Goal: Transaction & Acquisition: Purchase product/service

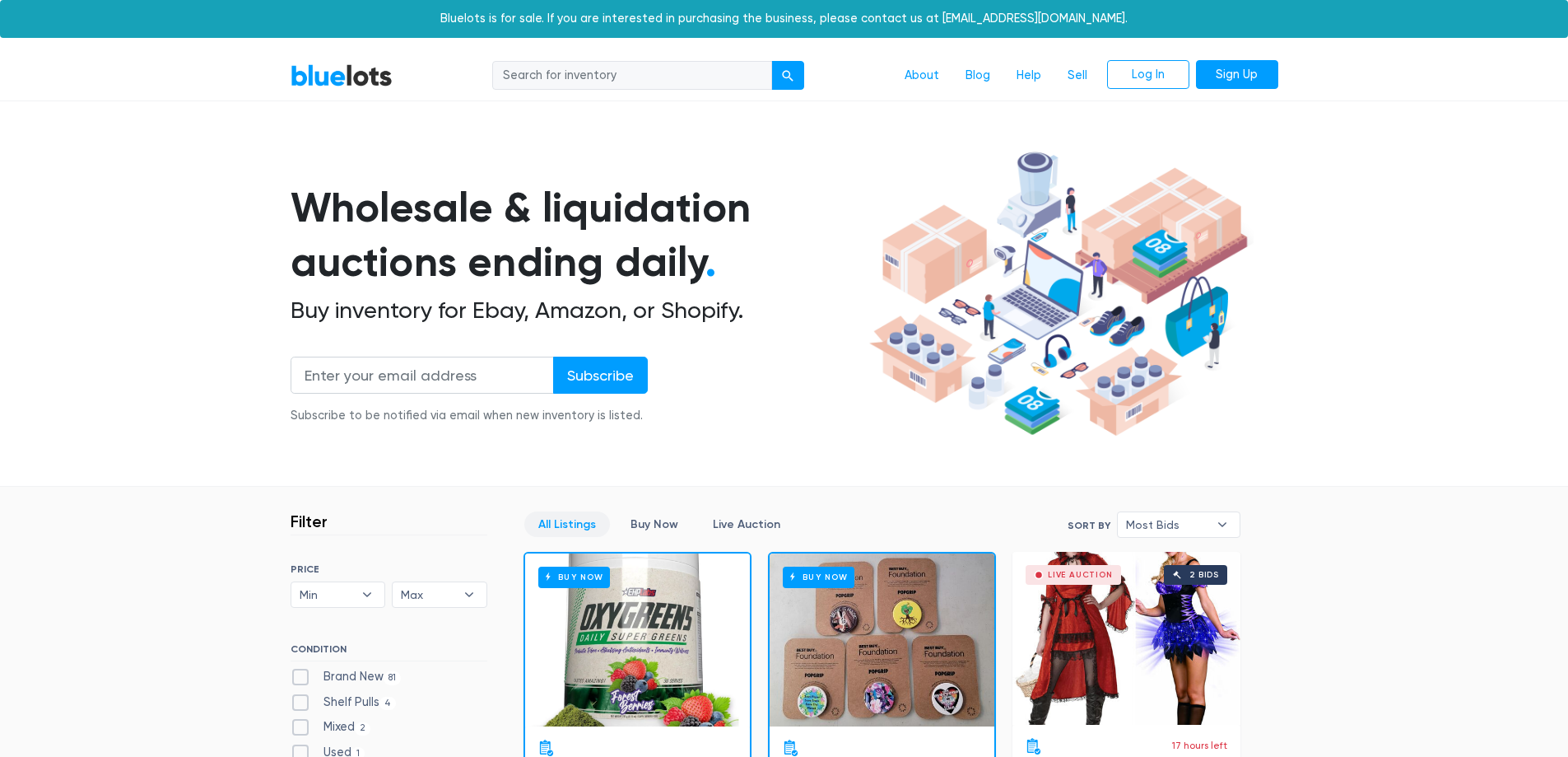
click at [597, 79] on input "search" at bounding box center [632, 76] width 280 height 30
type input "lego"
click at [772, 61] on button "submit" at bounding box center [788, 76] width 33 height 30
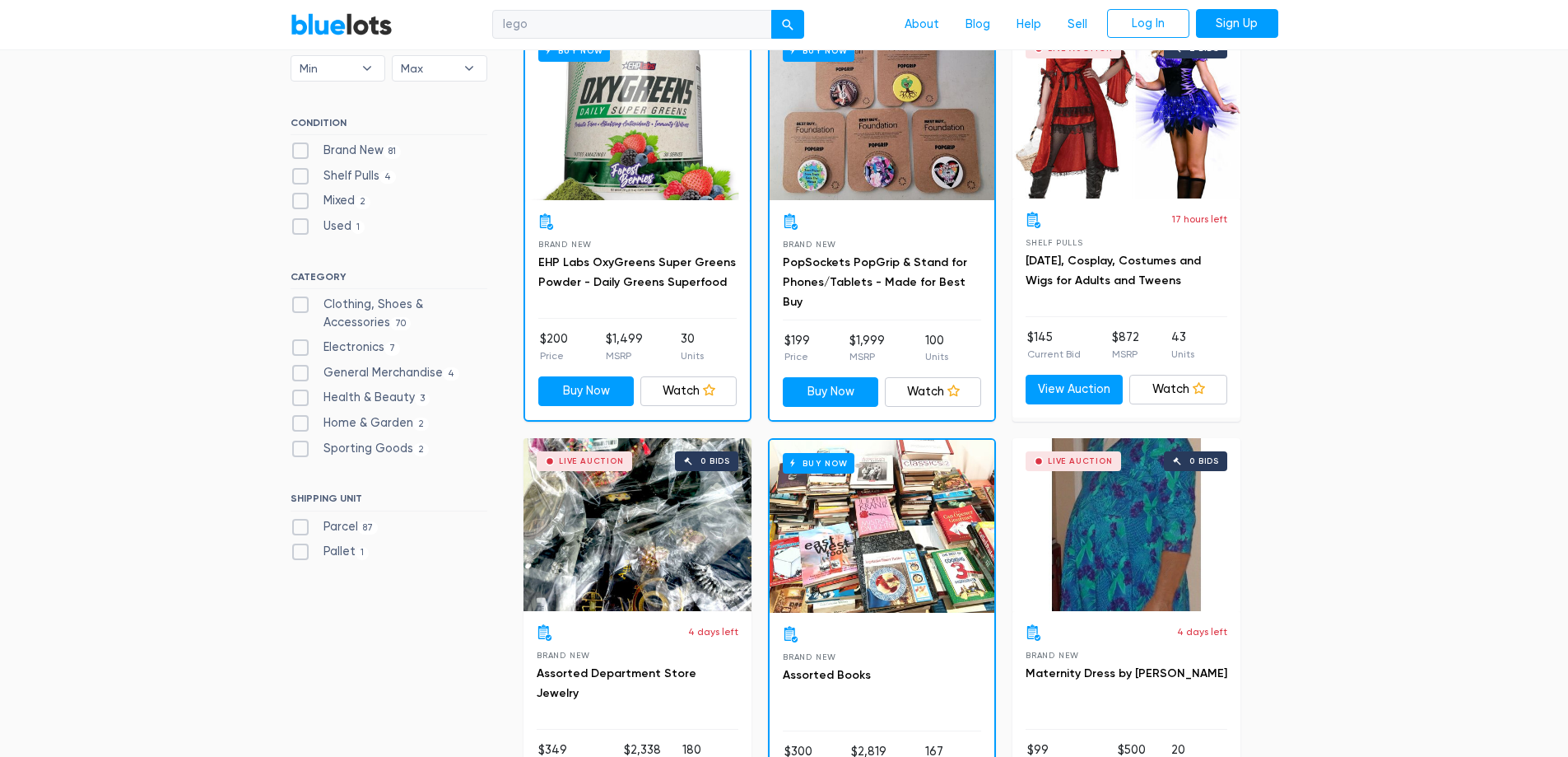
scroll to position [482, 0]
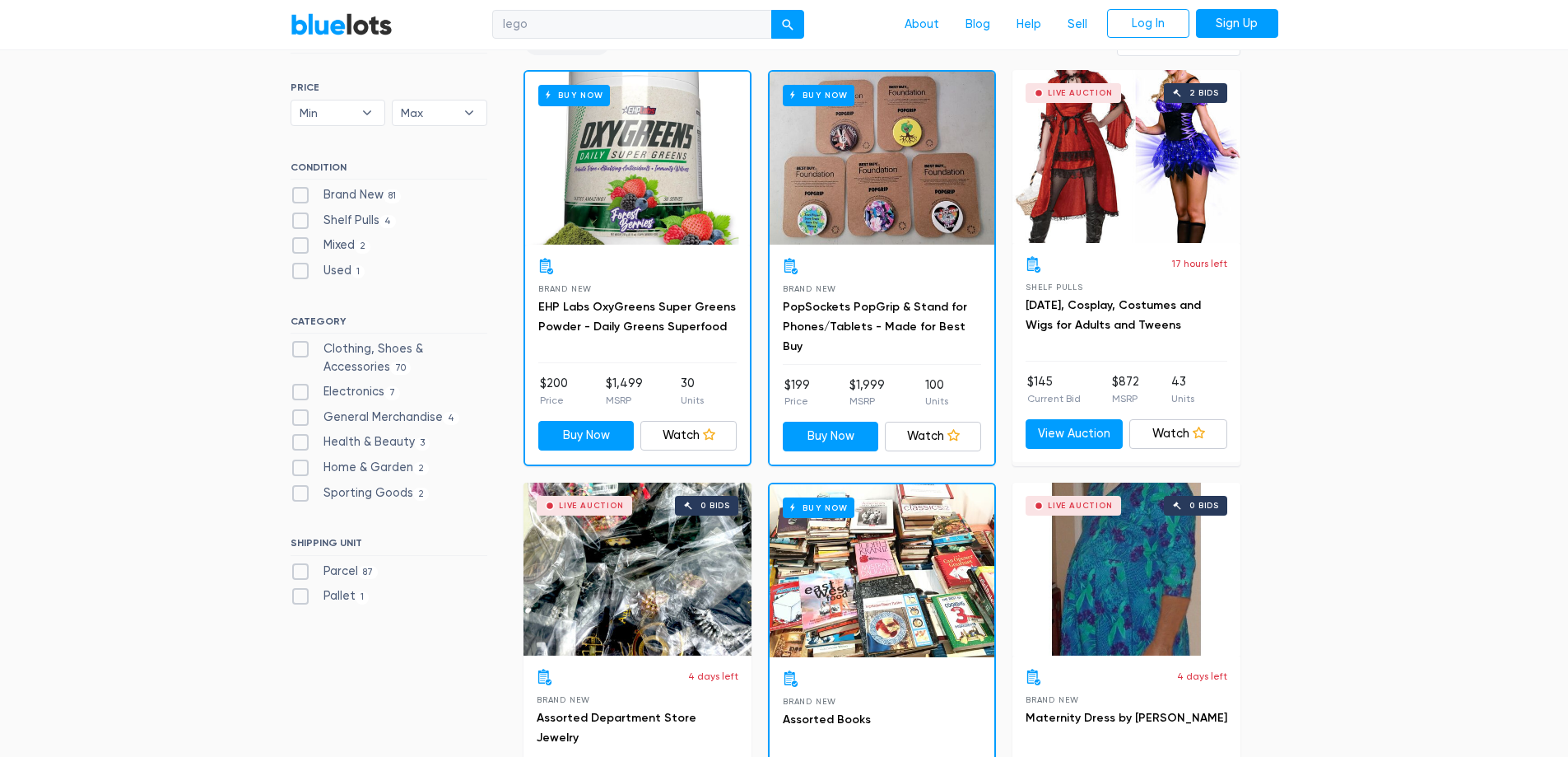
click at [300, 198] on label "Brand New 81" at bounding box center [346, 195] width 111 height 18
click at [300, 197] on New"] "Brand New 81" at bounding box center [296, 191] width 11 height 11
checkbox New"] "true"
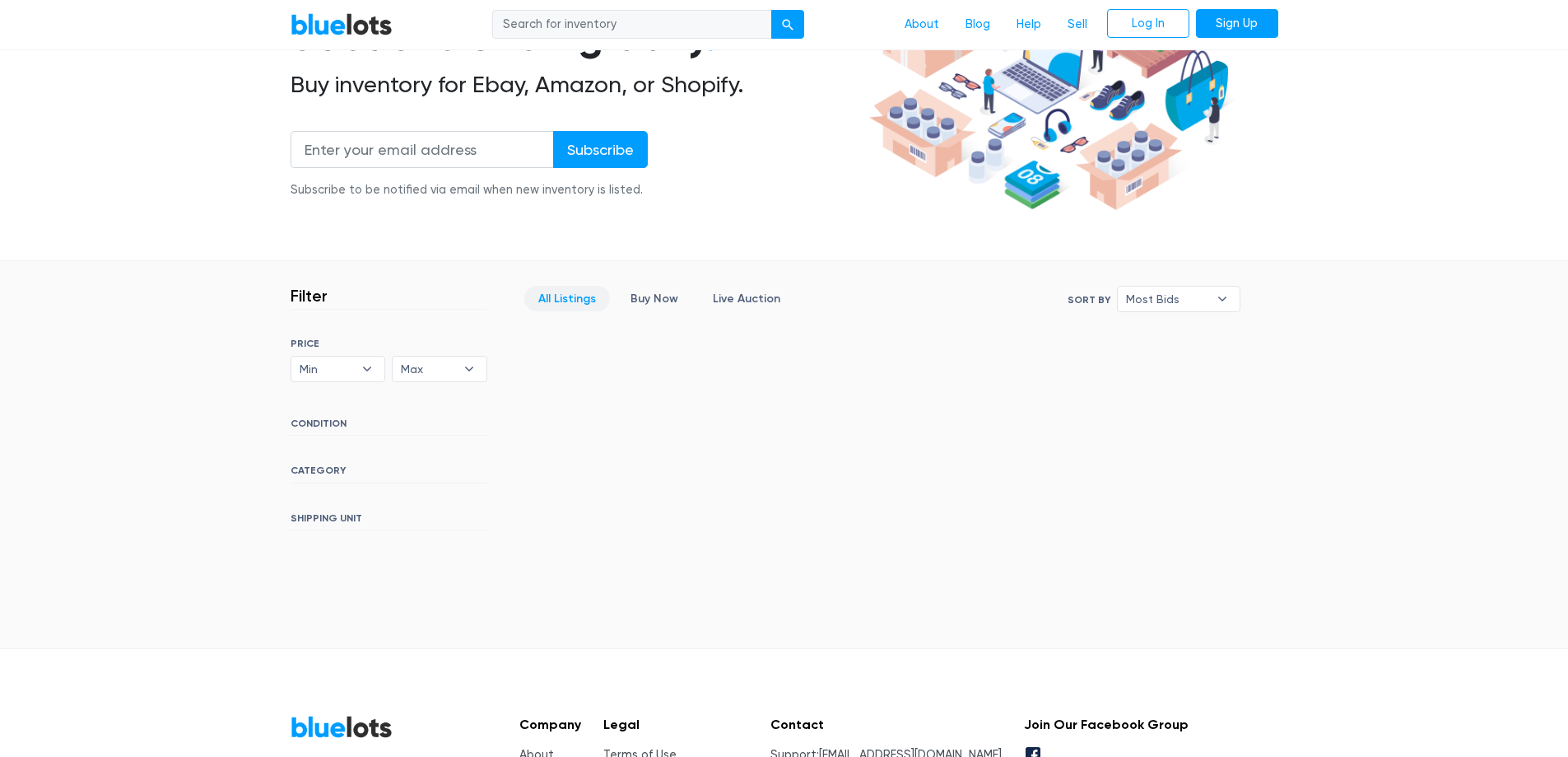
scroll to position [230, 0]
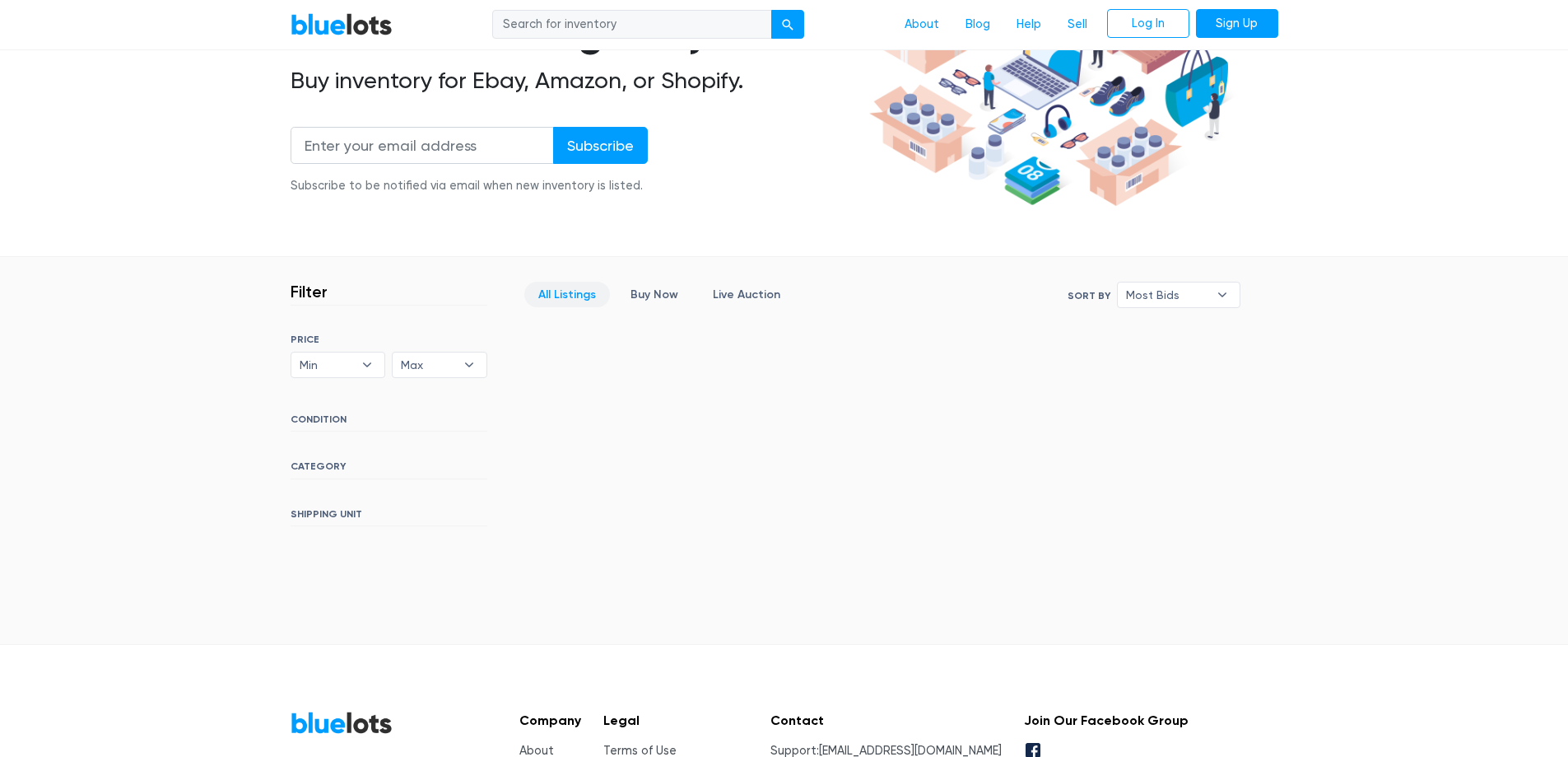
click at [335, 426] on h6 "CONDITION" at bounding box center [389, 423] width 197 height 18
click at [331, 424] on h6 "CONDITION" at bounding box center [389, 423] width 197 height 18
click at [312, 467] on h6 "CATEGORY" at bounding box center [389, 469] width 197 height 18
click at [585, 17] on input "search" at bounding box center [632, 25] width 280 height 30
type input "tots-spot"
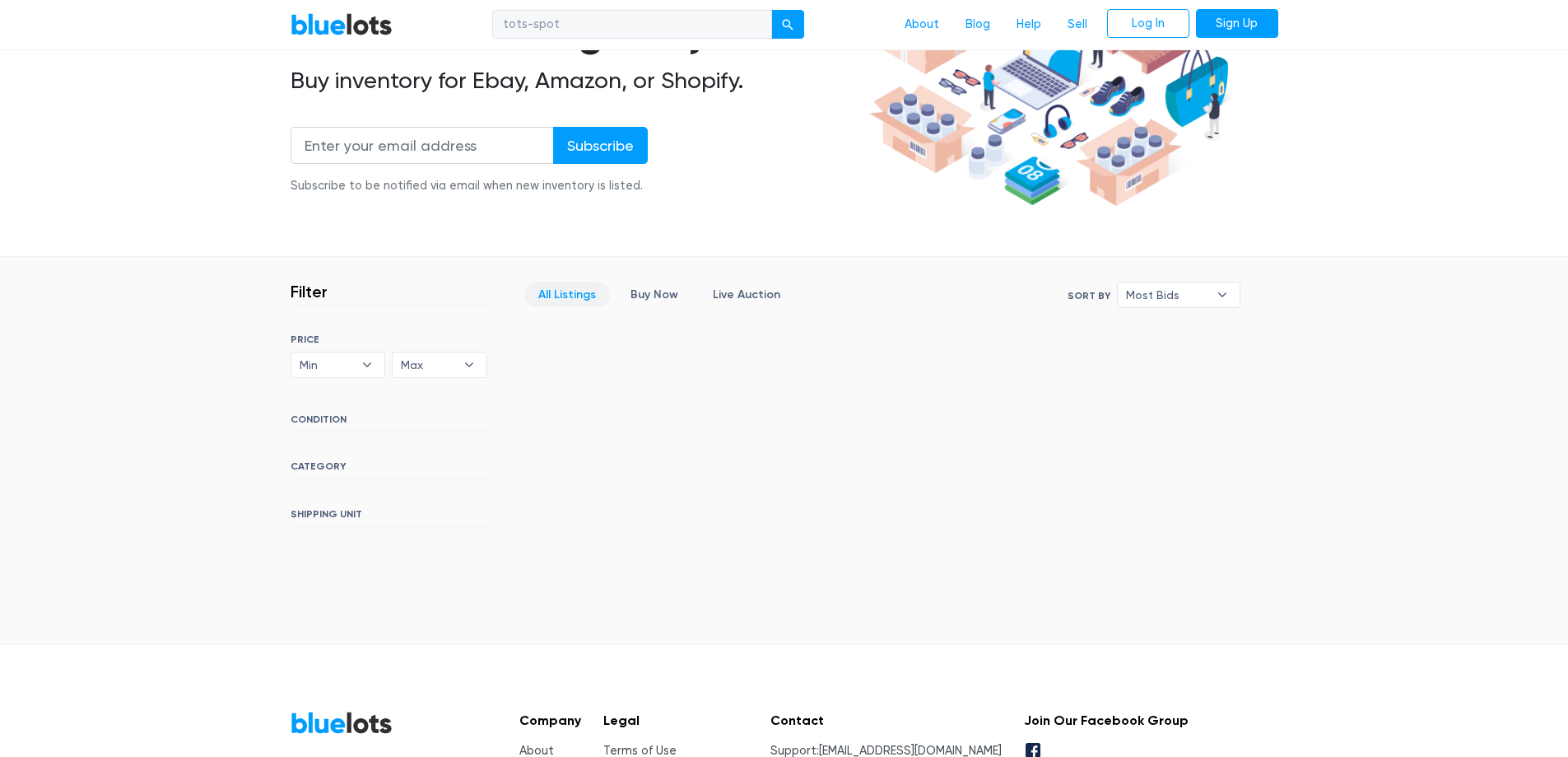
drag, startPoint x: 610, startPoint y: 30, endPoint x: 369, endPoint y: 55, distance: 242.3
click at [369, 55] on div "BlueLots tots-spot About Blog Help Sell Log In Sign Up Wholesale & liquidation …" at bounding box center [784, 368] width 1568 height 1092
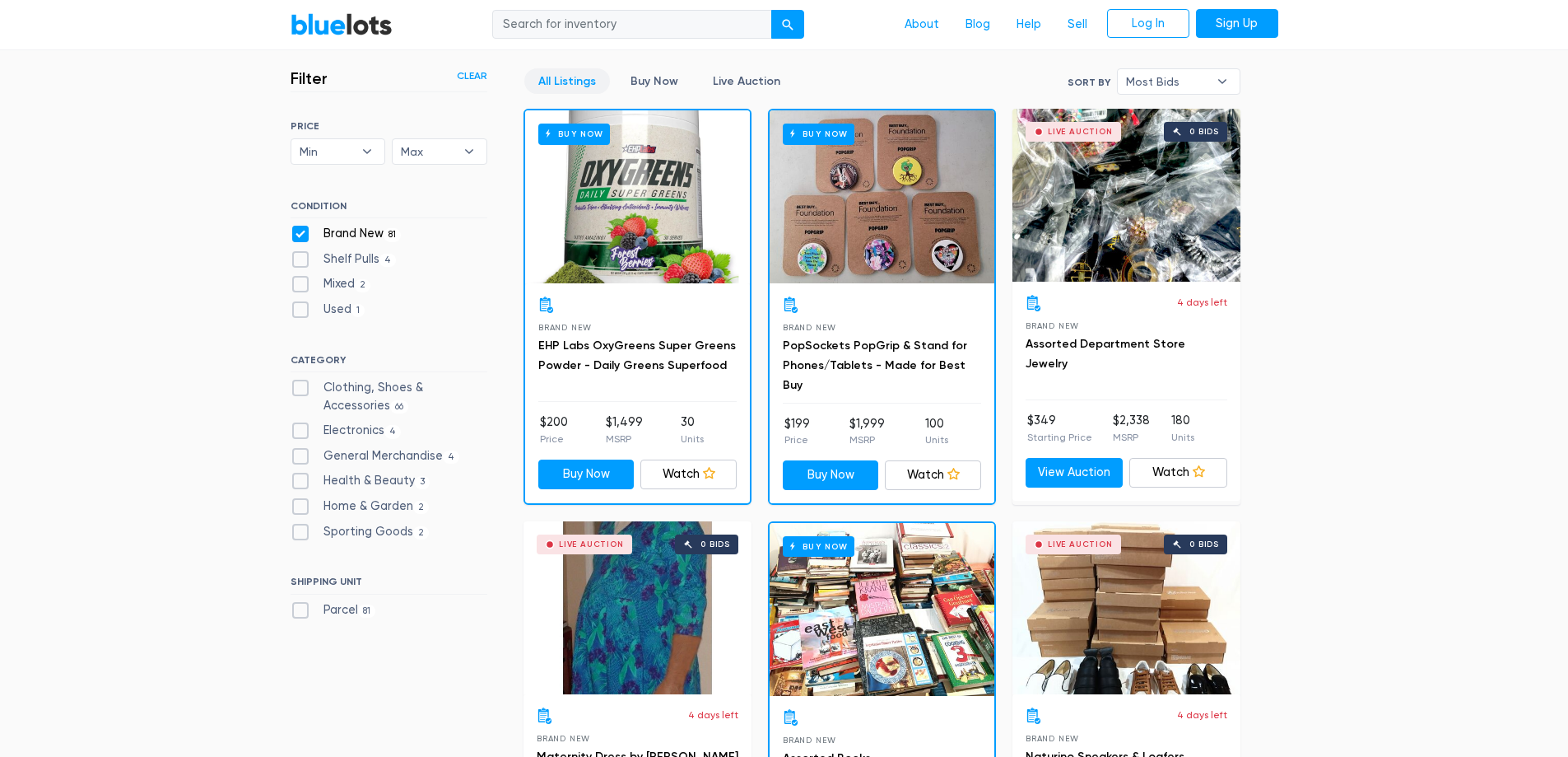
scroll to position [444, 0]
click at [302, 252] on label "Shelf Pulls 4" at bounding box center [343, 259] width 106 height 18
click at [302, 252] on Pulls"] "Shelf Pulls 4" at bounding box center [296, 255] width 11 height 11
checkbox Pulls"] "true"
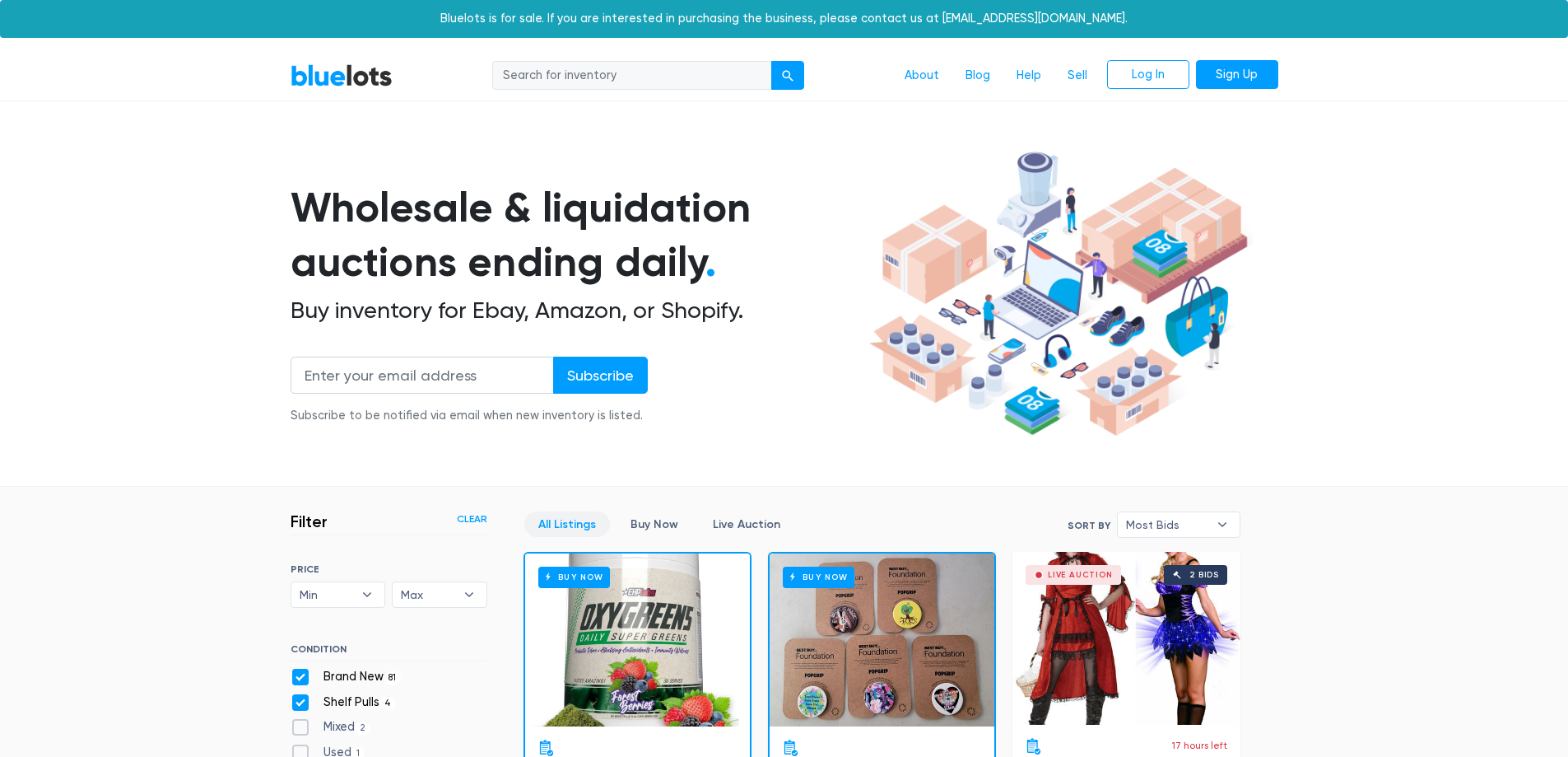
scroll to position [444, 0]
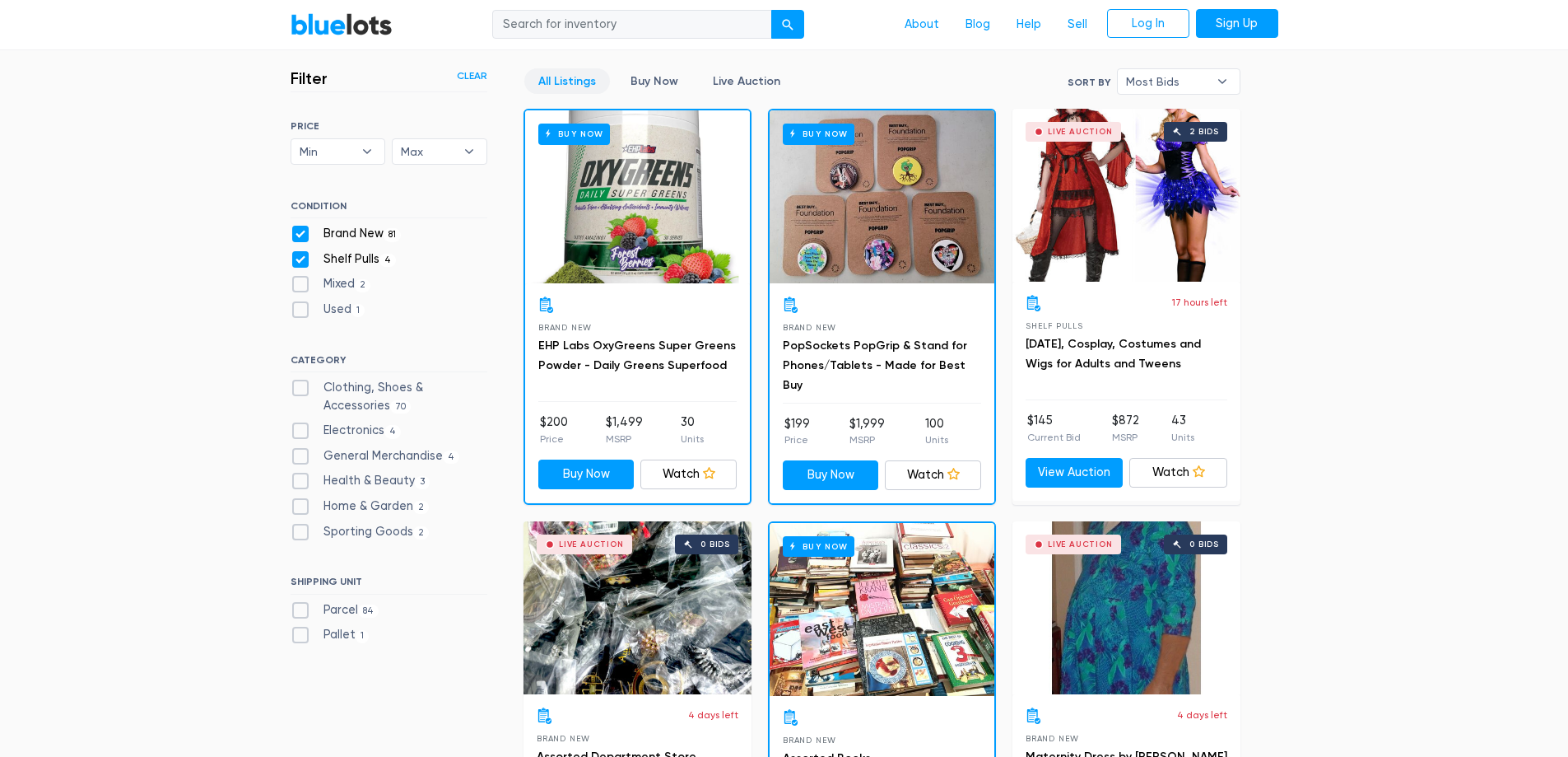
click at [298, 428] on label "Electronics 4" at bounding box center [346, 431] width 111 height 18
click at [298, 428] on input "Electronics 4" at bounding box center [296, 427] width 11 height 11
checkbox input "true"
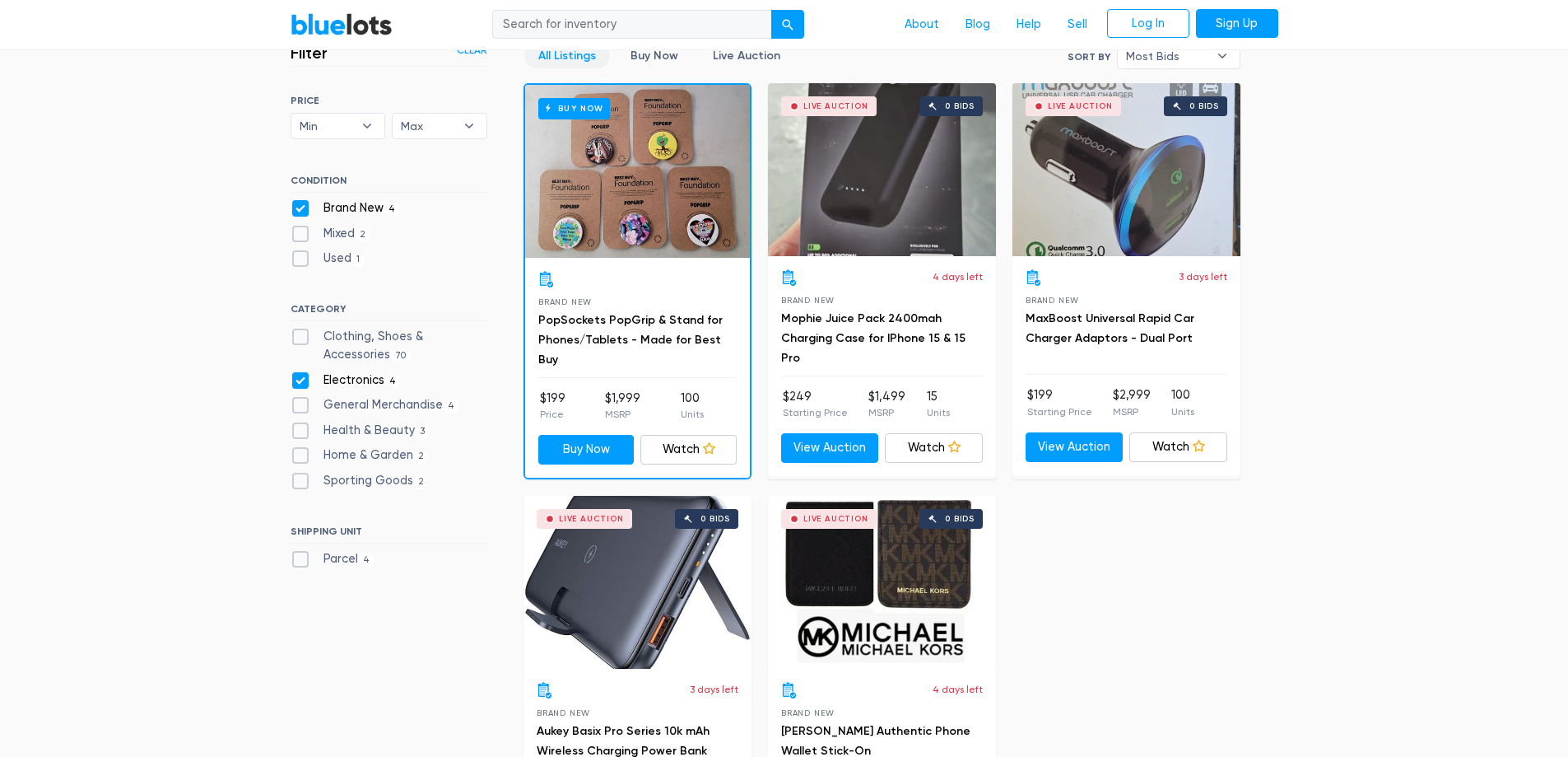
scroll to position [350, 0]
